Goal: Task Accomplishment & Management: Manage account settings

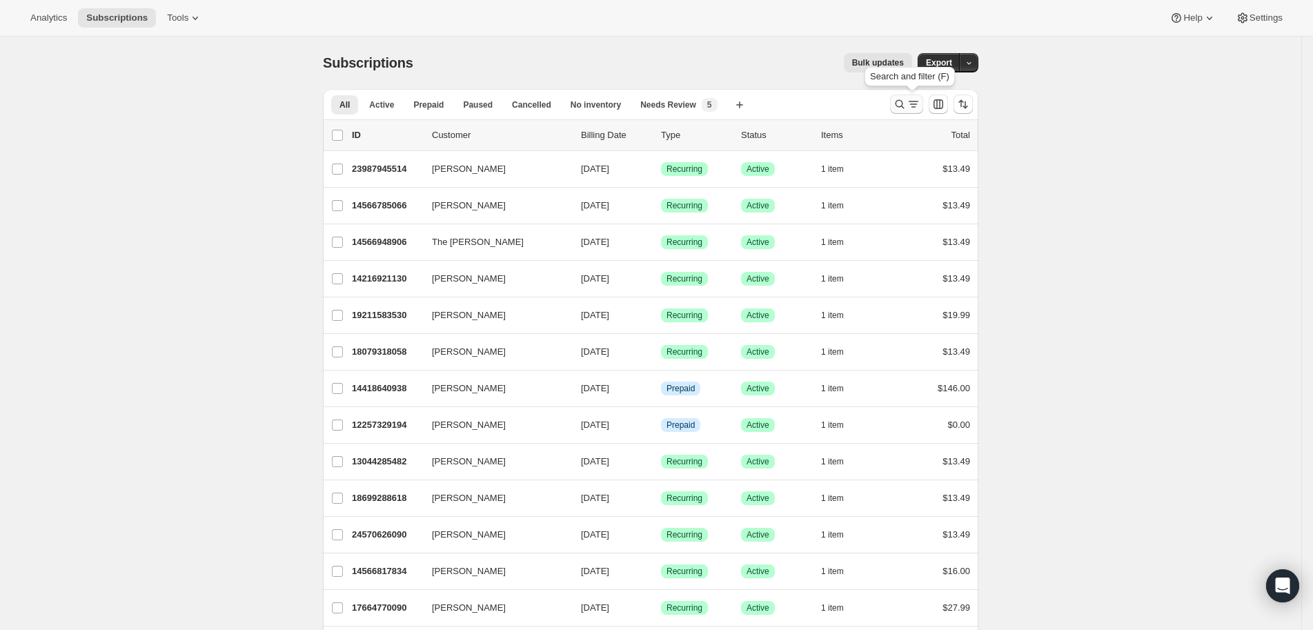
click at [900, 106] on icon "Search and filter results" at bounding box center [900, 104] width 14 height 14
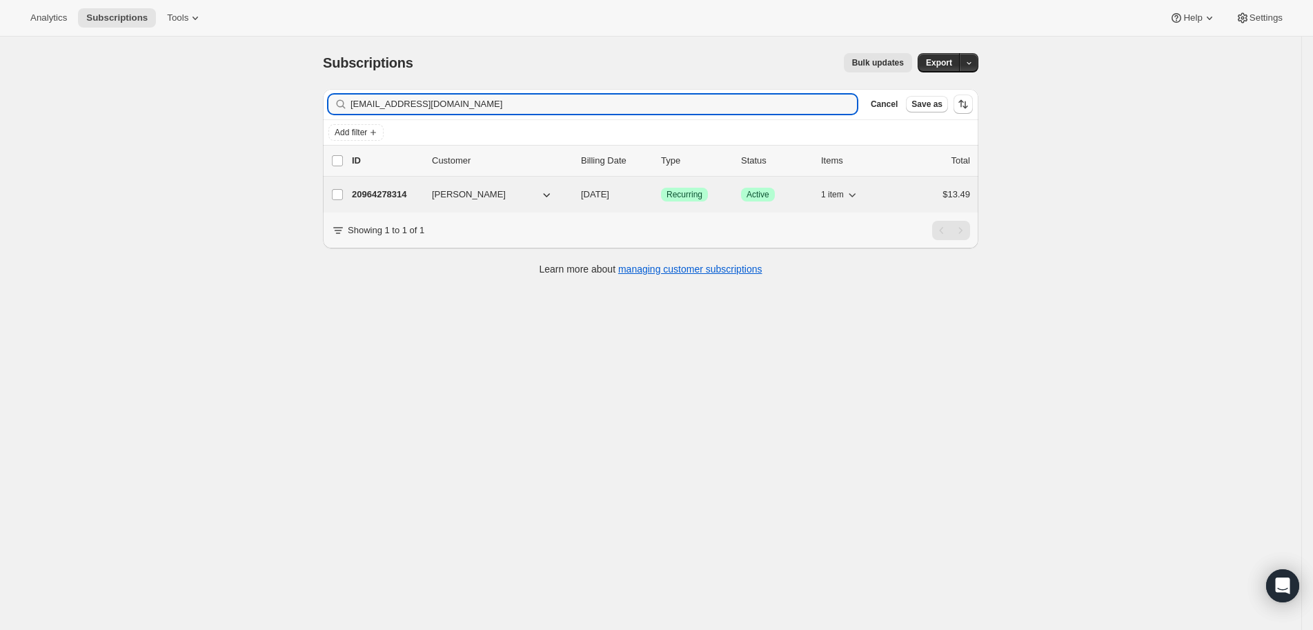
type input "[EMAIL_ADDRESS][DOMAIN_NAME]"
click at [385, 188] on p "20964278314" at bounding box center [386, 195] width 69 height 14
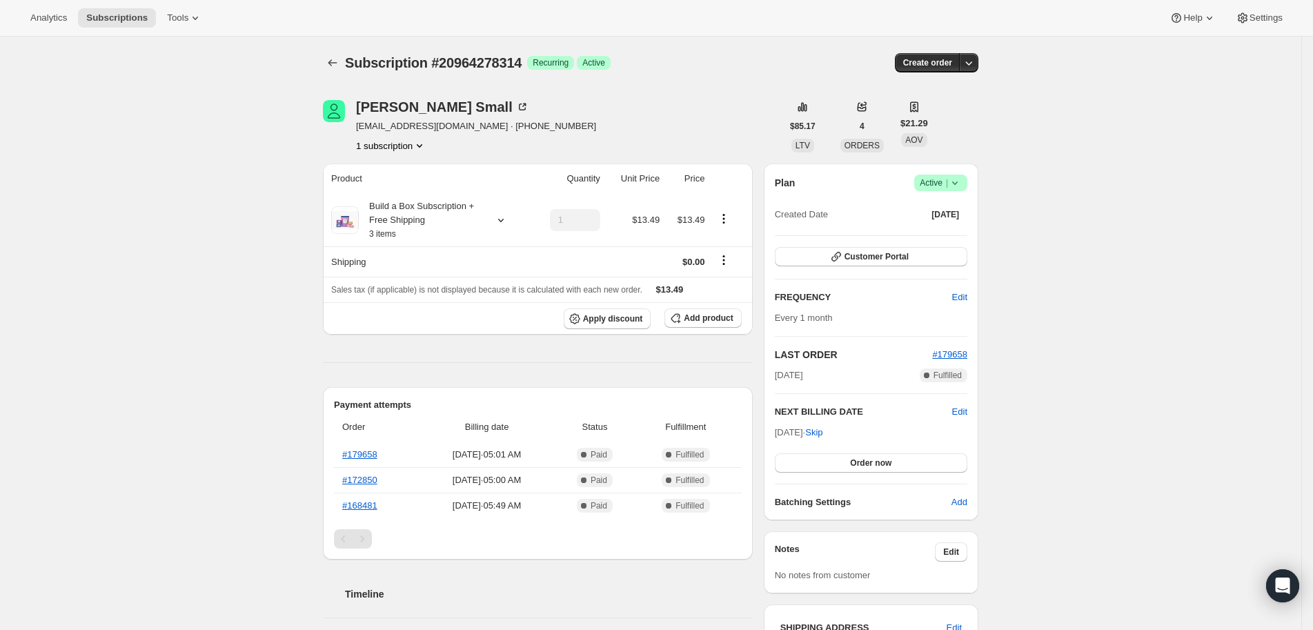
click at [958, 185] on icon at bounding box center [955, 183] width 14 height 14
click at [959, 233] on span "Cancel subscription" at bounding box center [942, 233] width 78 height 10
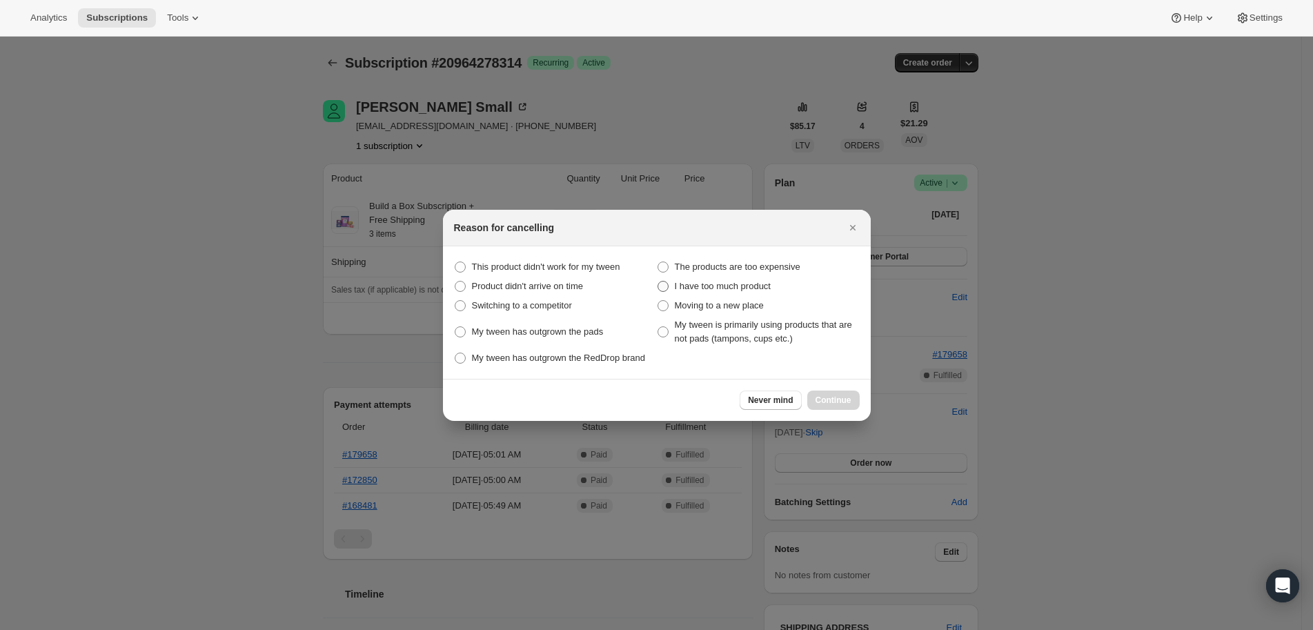
click at [660, 281] on span ":rbv:" at bounding box center [663, 286] width 11 height 11
click at [658, 281] on product "I have too much product" at bounding box center [658, 281] width 1 height 1
radio product "true"
click at [848, 404] on span "Continue" at bounding box center [834, 400] width 36 height 11
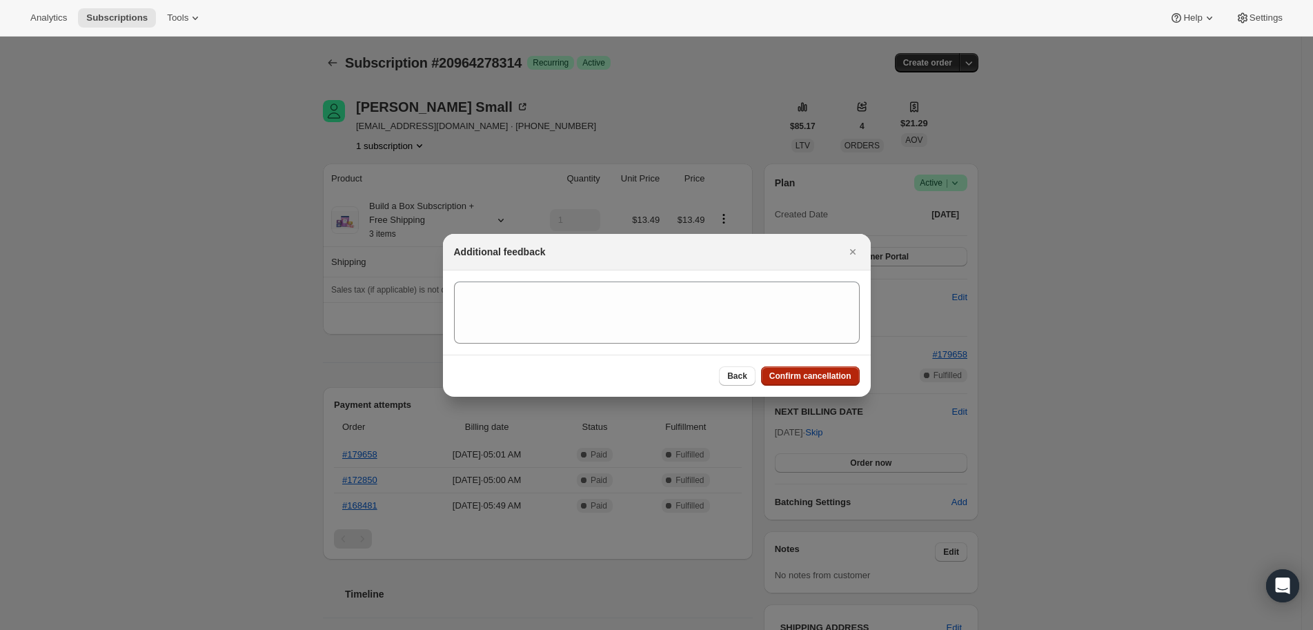
click at [838, 366] on button "Confirm cancellation" at bounding box center [810, 375] width 99 height 19
